Goal: Task Accomplishment & Management: Manage account settings

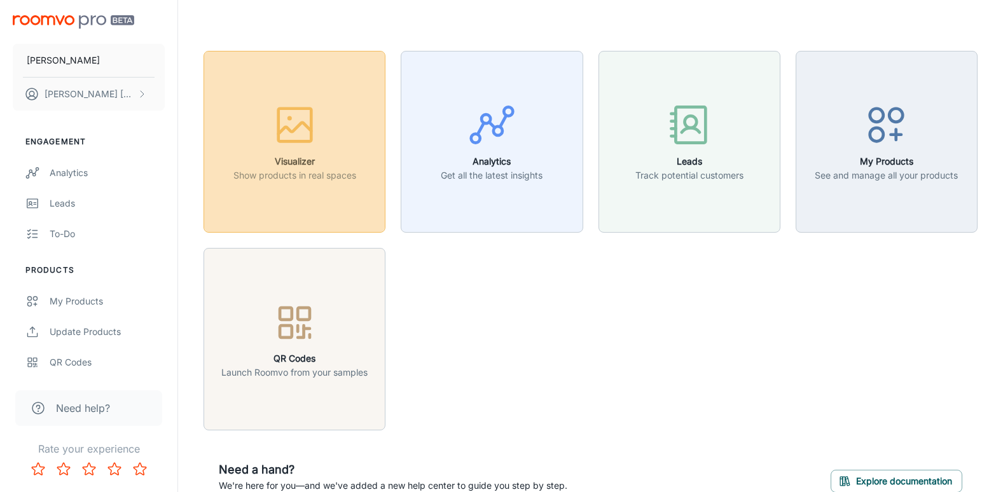
click at [288, 176] on p "Show products in real spaces" at bounding box center [295, 176] width 123 height 14
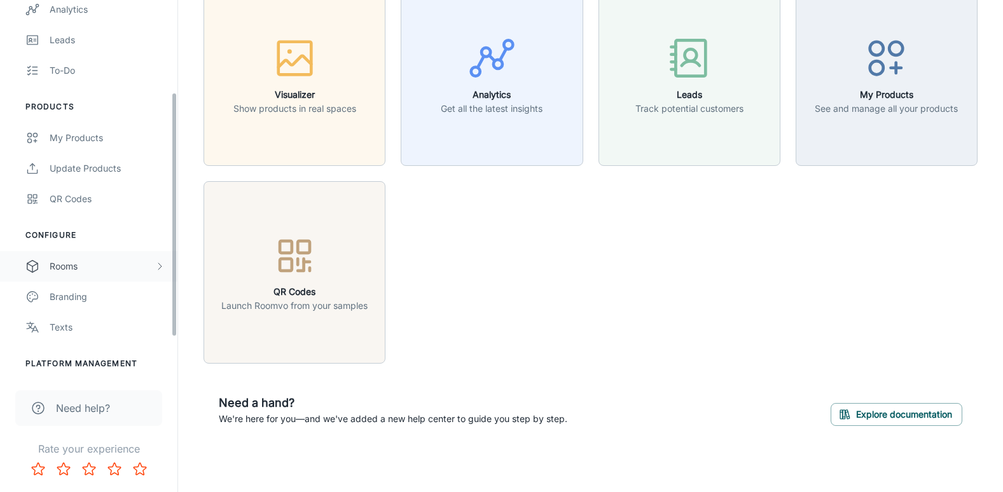
scroll to position [135, 0]
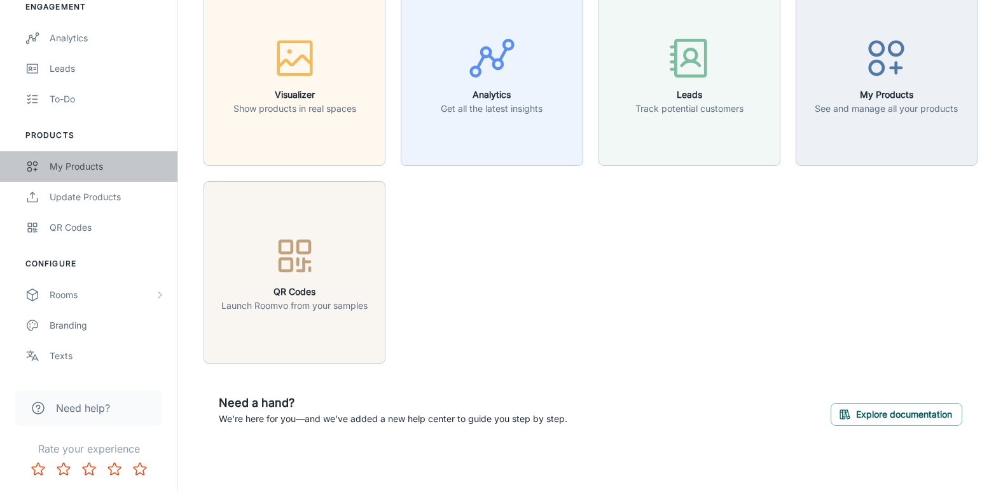
click at [89, 167] on div "My Products" at bounding box center [107, 167] width 115 height 14
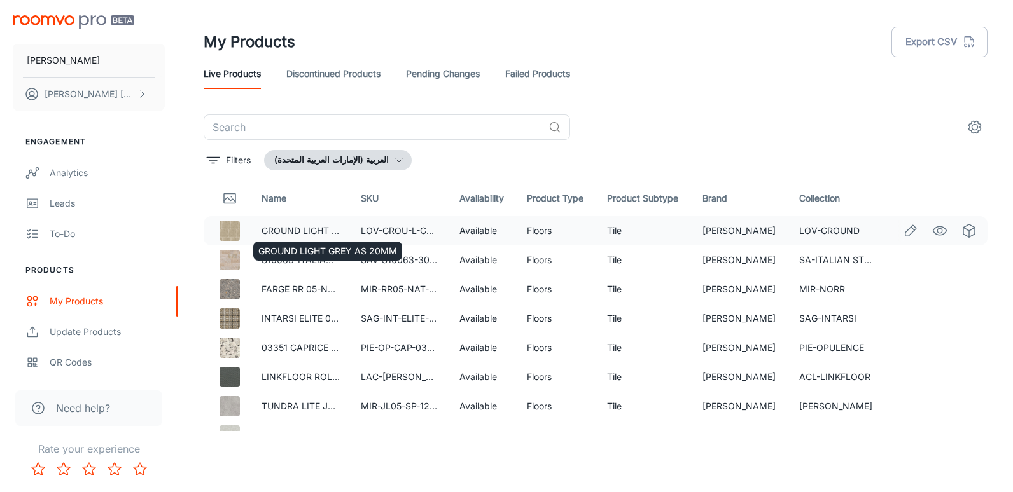
click at [285, 232] on link "GROUND LIGHT GREY AS 20MM" at bounding box center [331, 230] width 139 height 11
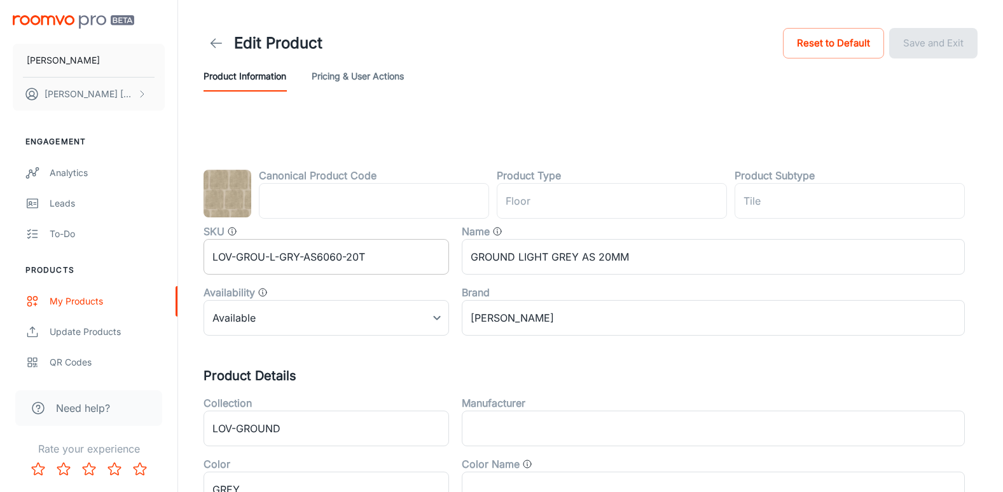
type input "الأرضية"
type input "بلاط"
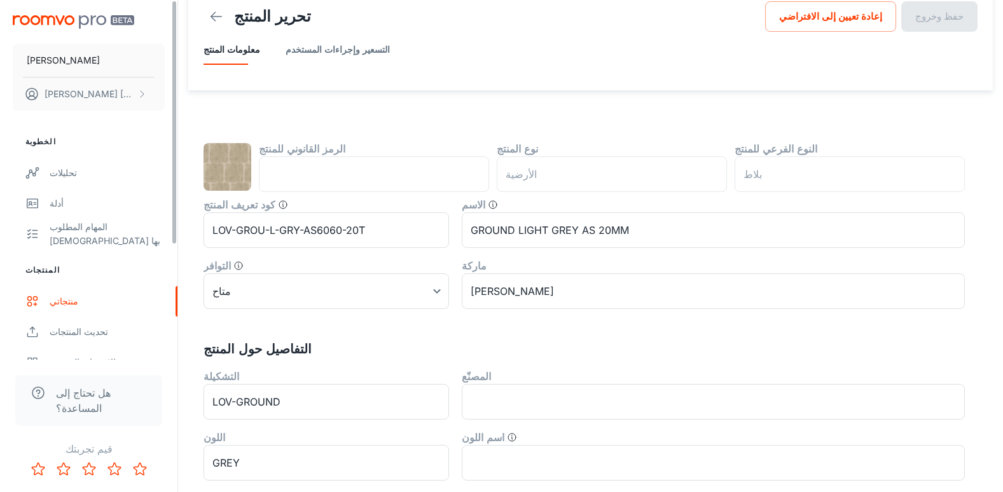
scroll to position [64, 0]
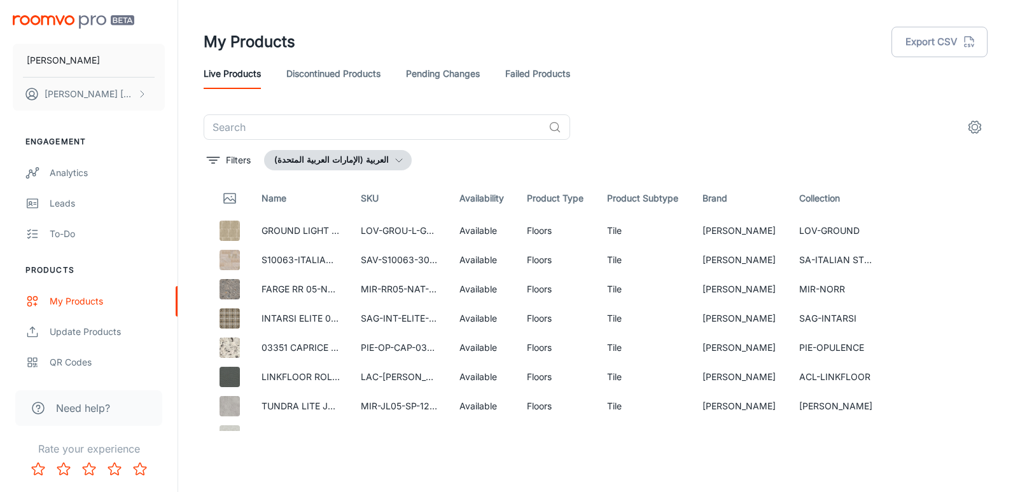
click at [351, 162] on button "العربية (الإمارات العربية المتحدة)" at bounding box center [338, 160] width 148 height 20
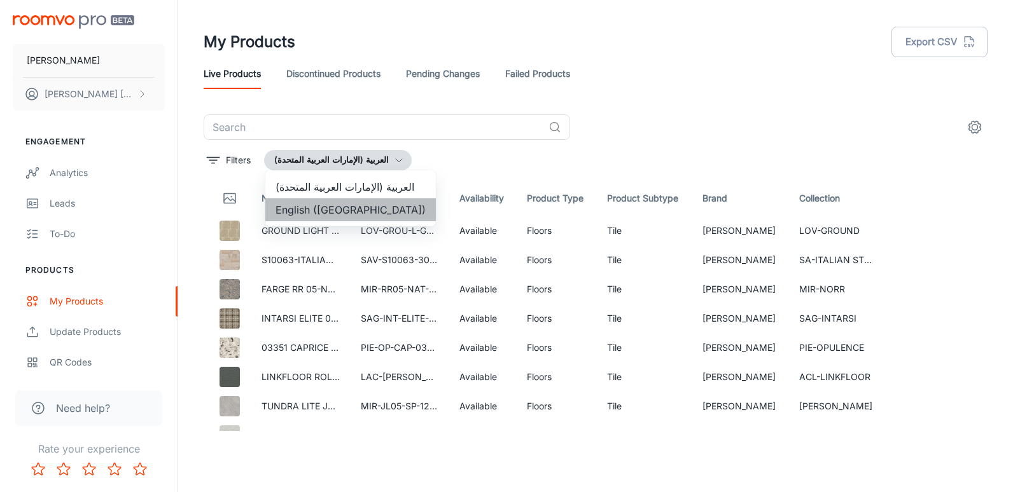
click at [373, 210] on li "English ([GEOGRAPHIC_DATA])" at bounding box center [350, 210] width 171 height 23
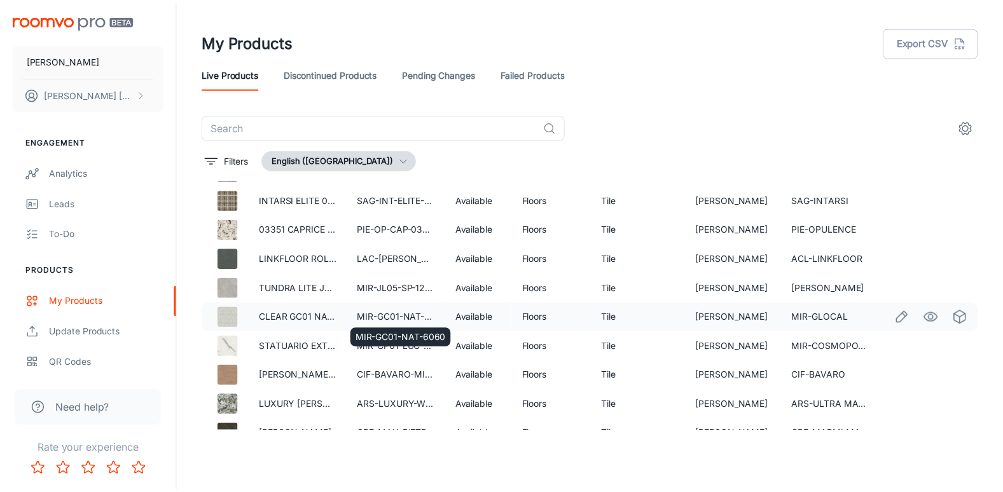
scroll to position [255, 0]
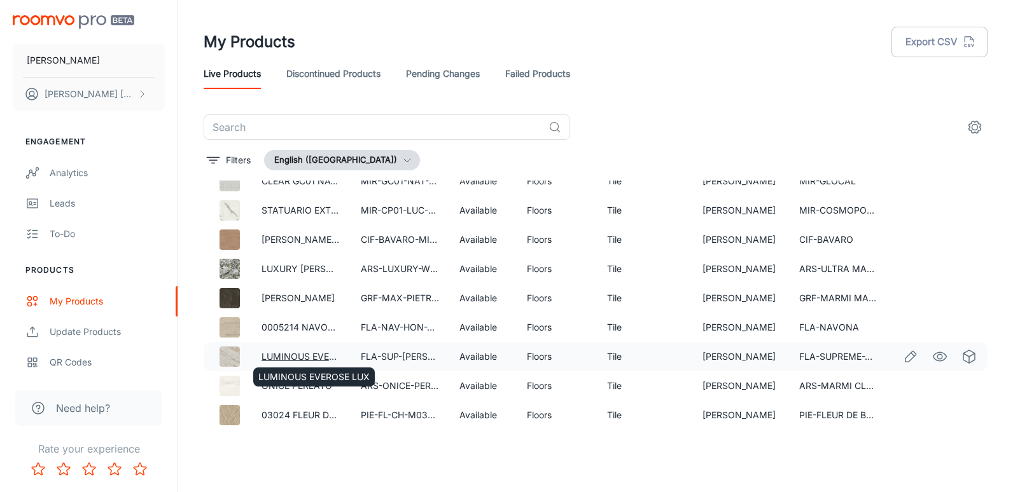
click at [304, 353] on link "LUMINOUS EVEROSE LUX" at bounding box center [317, 356] width 111 height 11
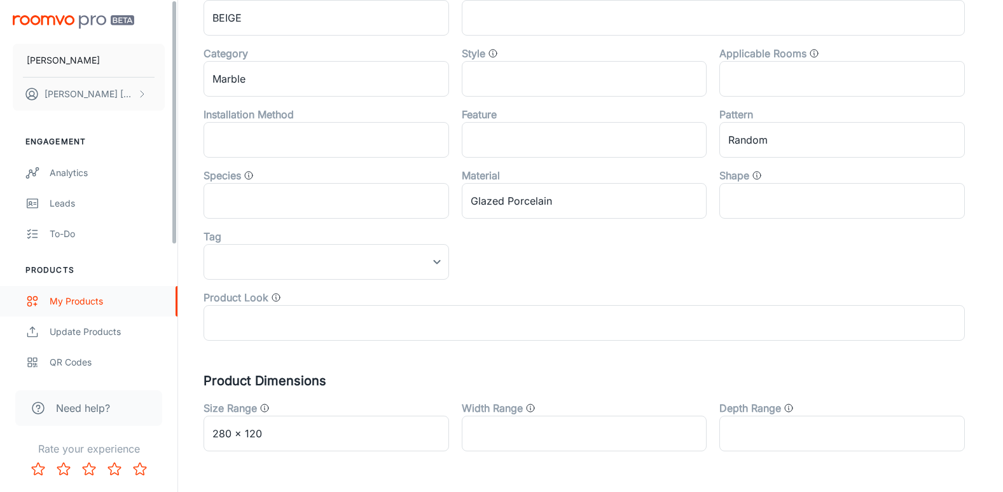
scroll to position [449, 0]
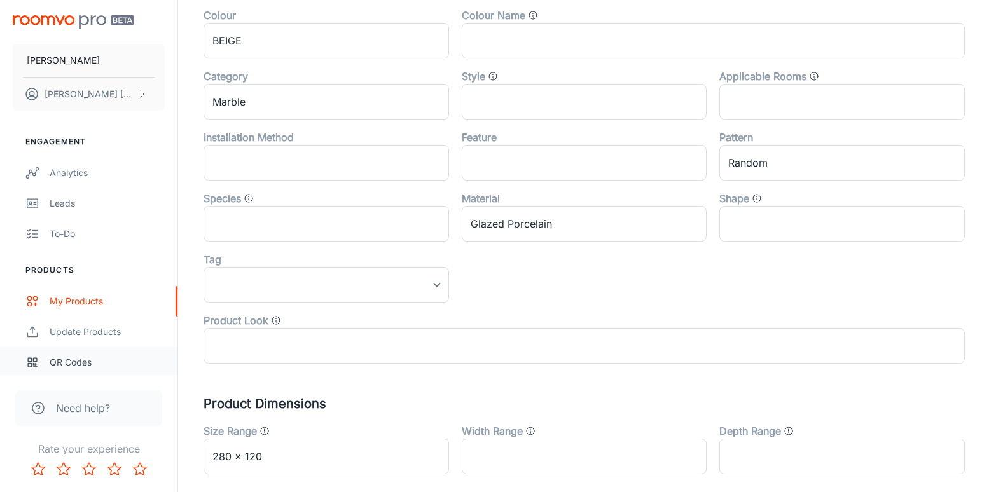
click at [143, 358] on div "QR Codes" at bounding box center [107, 363] width 115 height 14
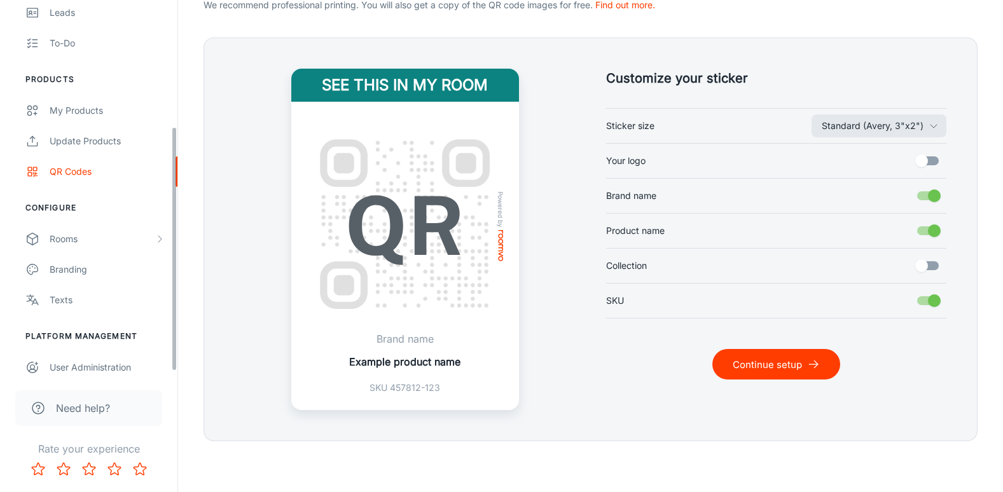
scroll to position [199, 0]
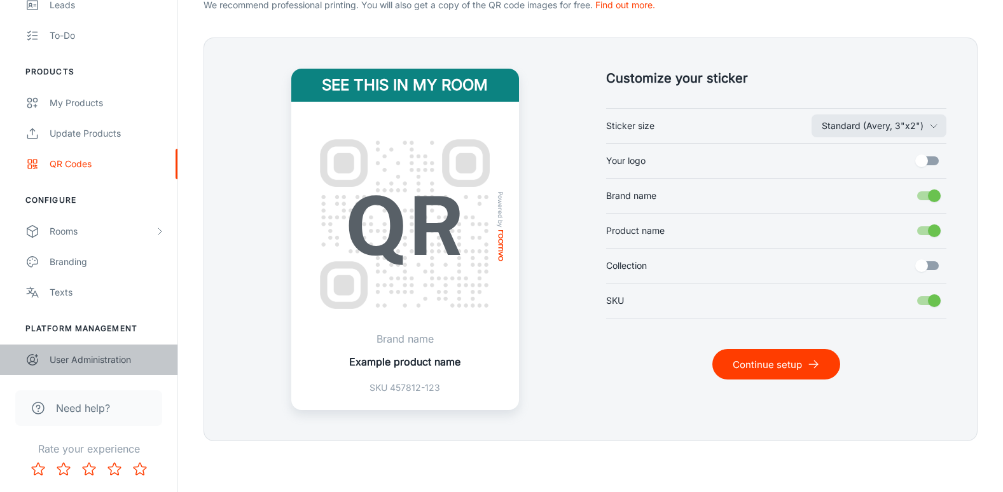
click at [127, 360] on div "User Administration" at bounding box center [107, 360] width 115 height 14
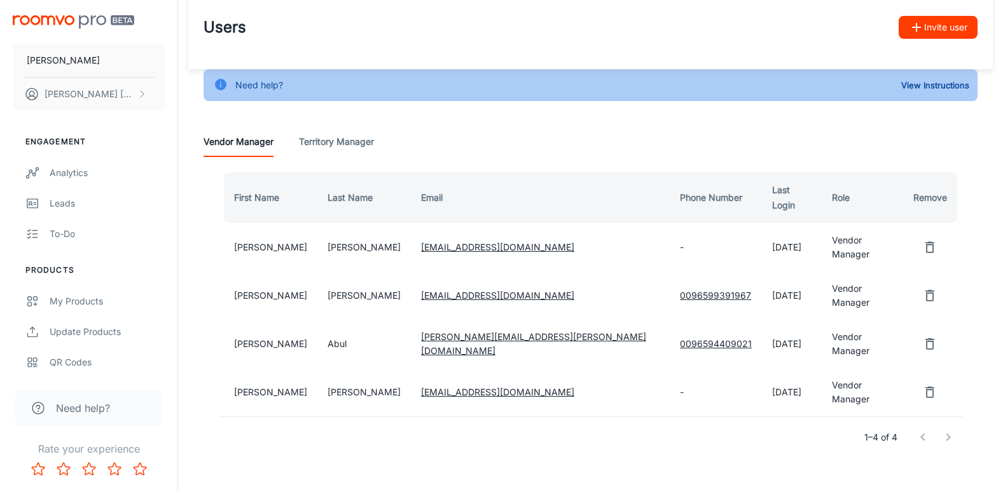
scroll to position [21, 0]
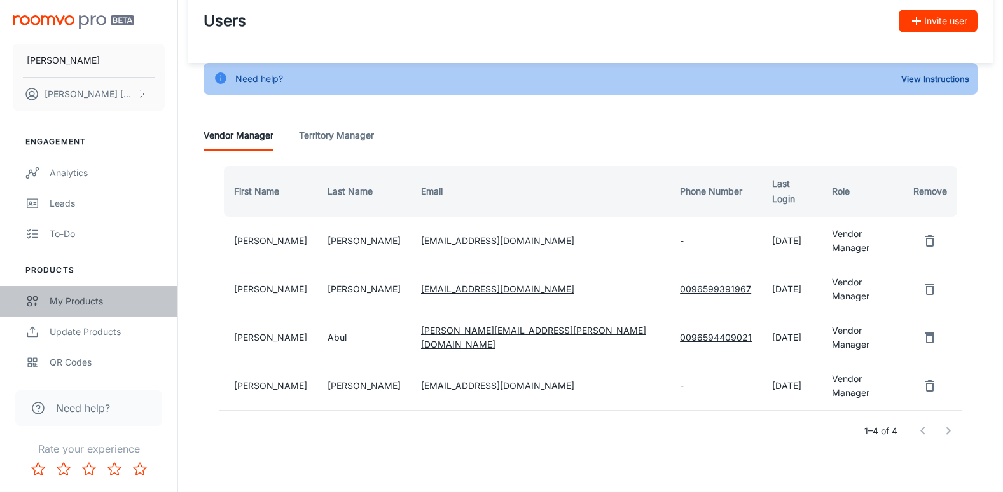
click at [86, 293] on link "My Products" at bounding box center [89, 301] width 178 height 31
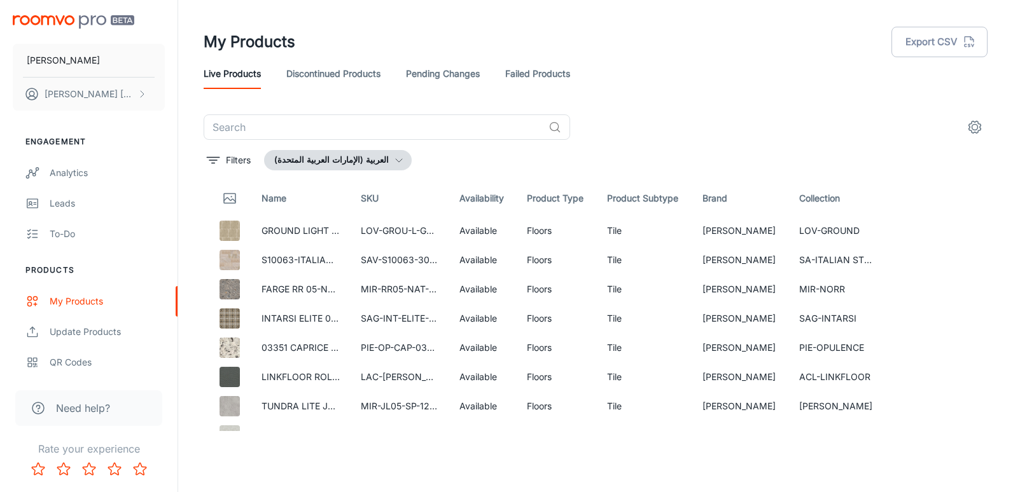
click at [447, 77] on link "Pending Changes" at bounding box center [443, 74] width 74 height 31
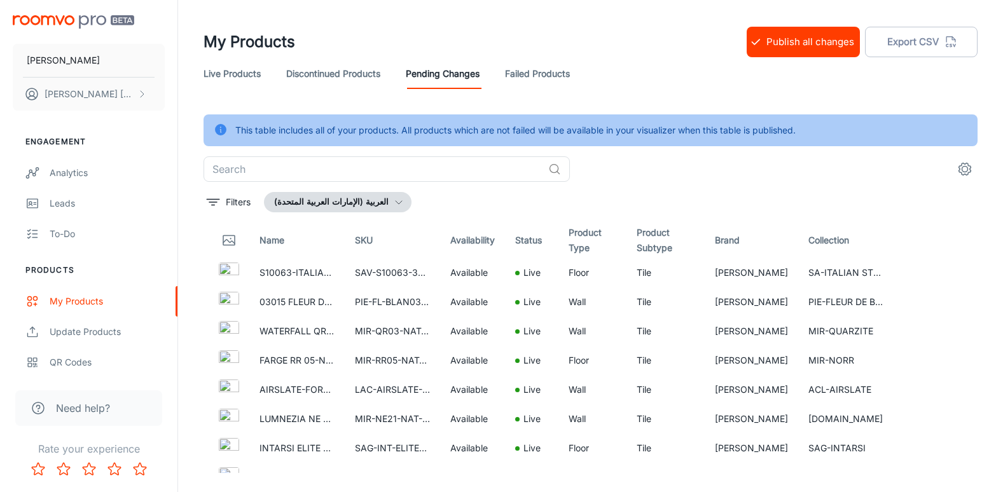
click at [357, 207] on button "العربية (الإمارات العربية المتحدة)" at bounding box center [338, 202] width 148 height 20
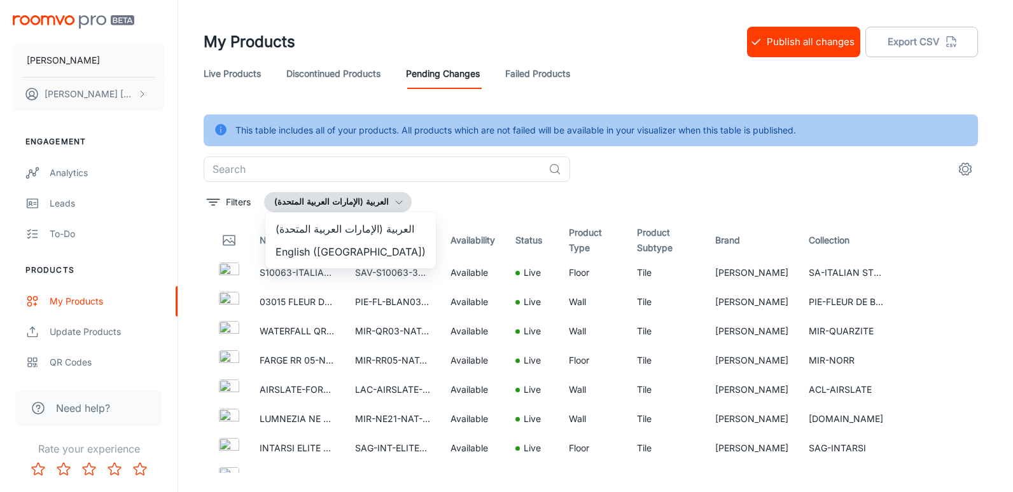
click at [367, 251] on li "English ([GEOGRAPHIC_DATA])" at bounding box center [350, 252] width 171 height 23
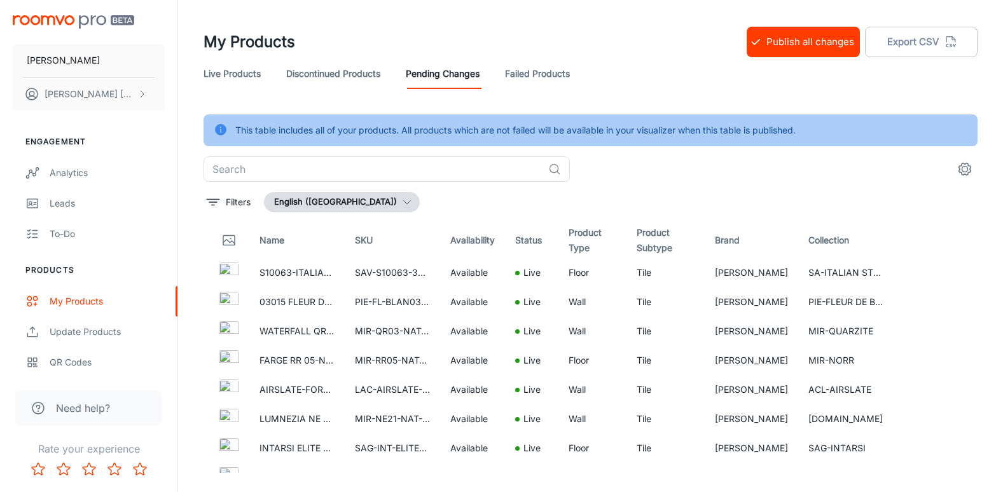
click at [374, 73] on link "Discontinued Products" at bounding box center [333, 74] width 94 height 31
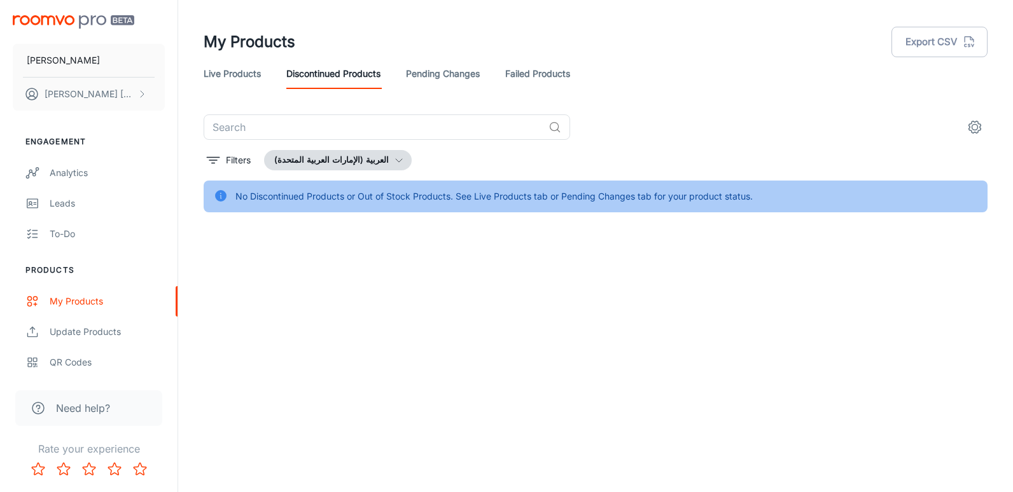
click at [234, 76] on link "Live Products" at bounding box center [232, 74] width 57 height 31
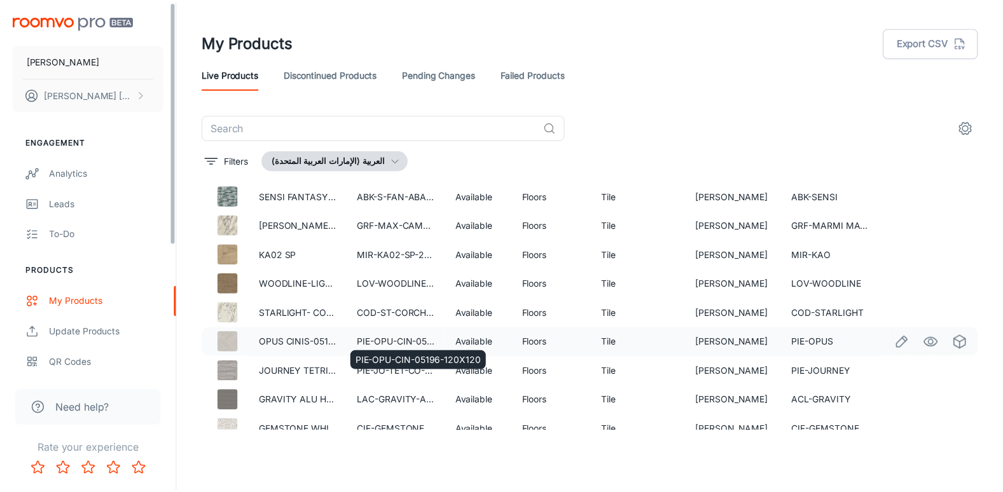
scroll to position [827, 0]
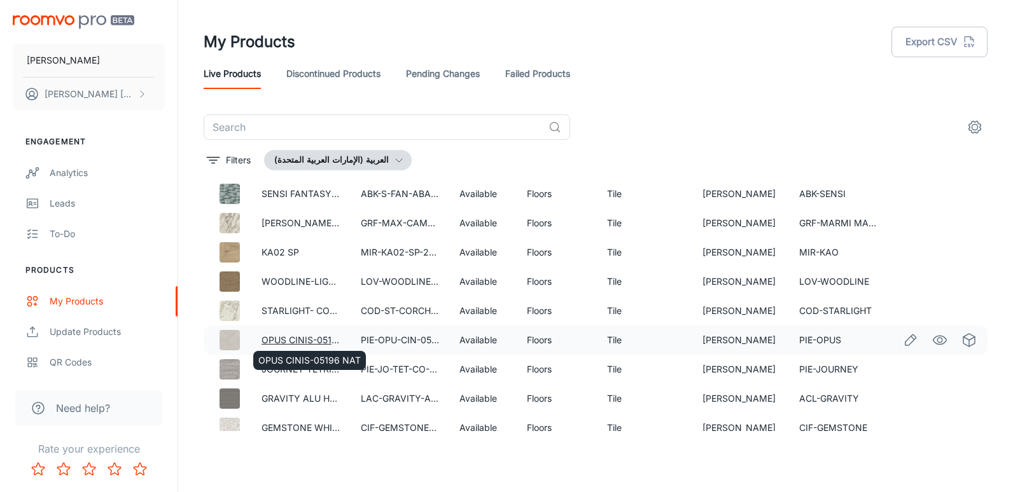
click at [320, 339] on link "OPUS CINIS-05196 NAT" at bounding box center [313, 340] width 102 height 11
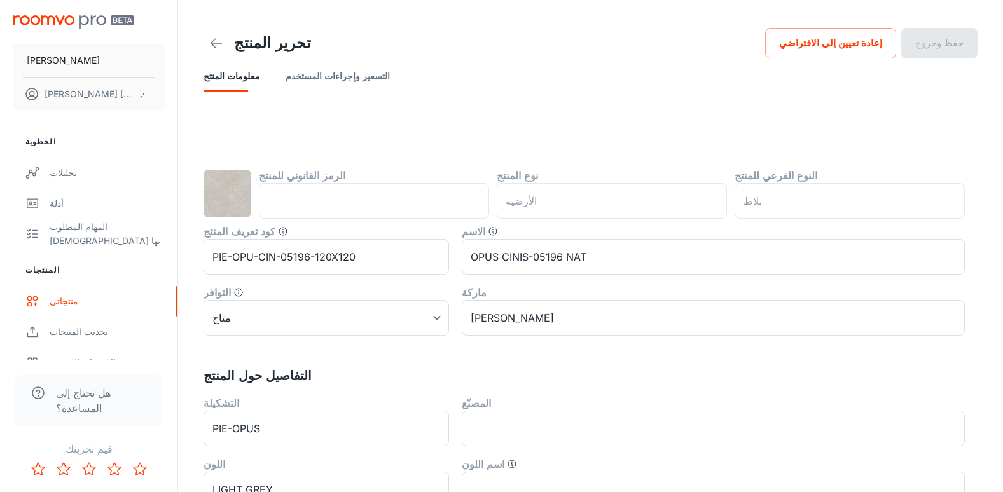
click at [60, 22] on img "scrollable content" at bounding box center [74, 21] width 122 height 13
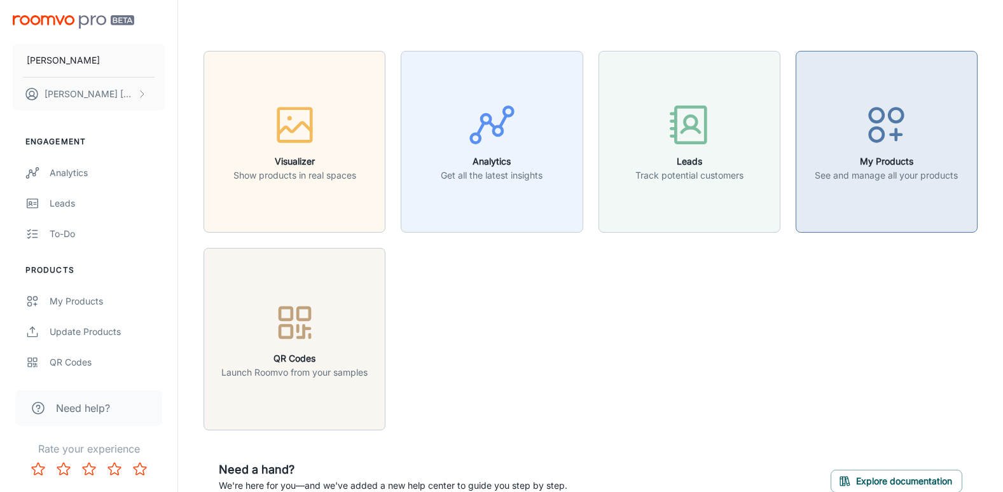
click at [874, 151] on div "button" at bounding box center [886, 127] width 143 height 53
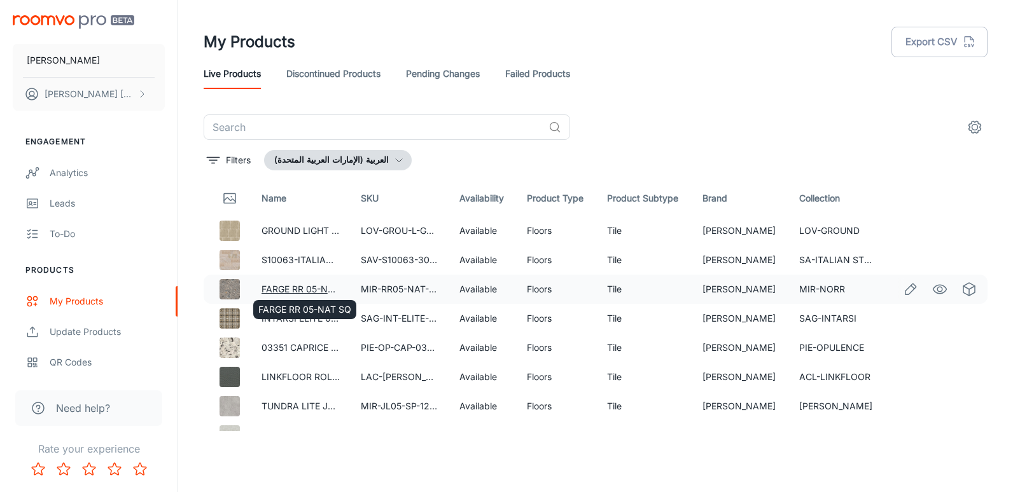
click at [307, 285] on link "FARGE RR 05-NAT SQ" at bounding box center [308, 289] width 93 height 11
